Goal: Transaction & Acquisition: Purchase product/service

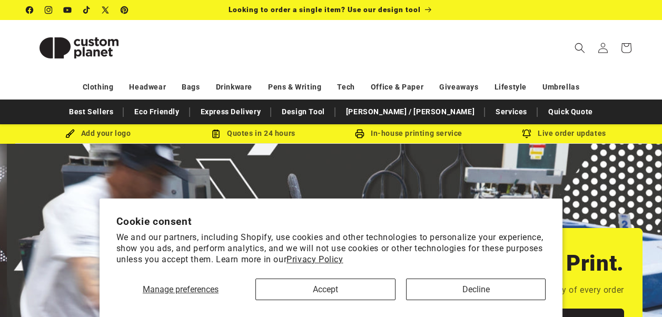
scroll to position [0, 1324]
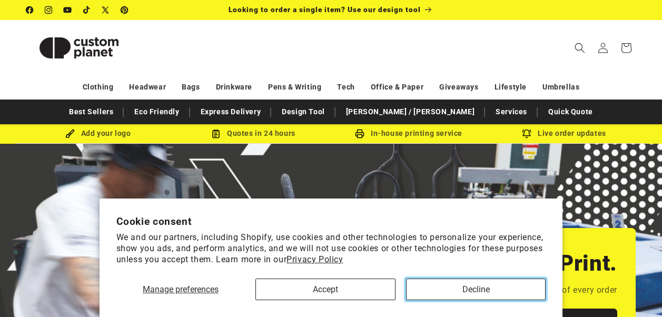
click at [446, 286] on button "Decline" at bounding box center [476, 290] width 140 height 22
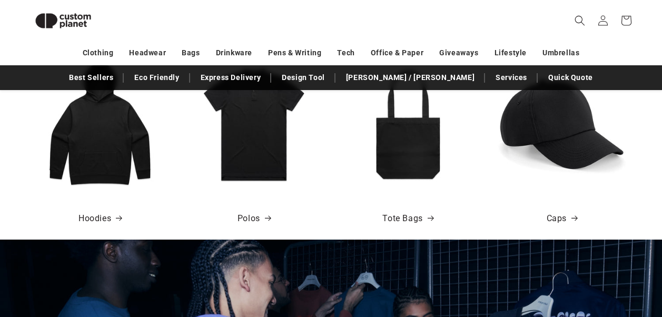
scroll to position [657, 0]
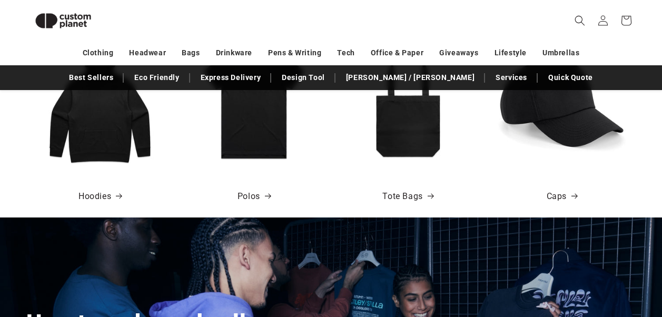
click at [406, 145] on img at bounding box center [408, 102] width 132 height 132
click at [424, 195] on span at bounding box center [428, 196] width 11 height 11
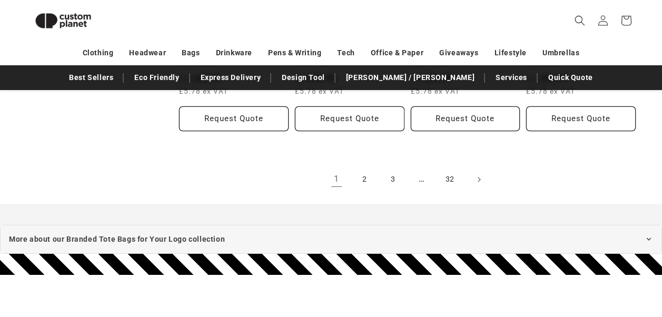
scroll to position [1223, 0]
